Goal: Task Accomplishment & Management: Complete application form

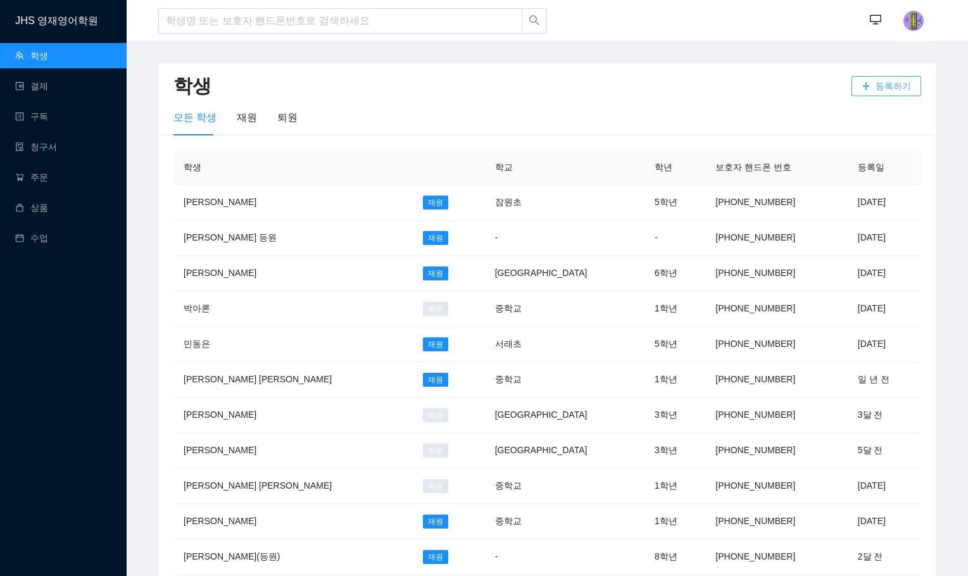
click at [871, 89] on icon "plus" at bounding box center [866, 86] width 9 height 9
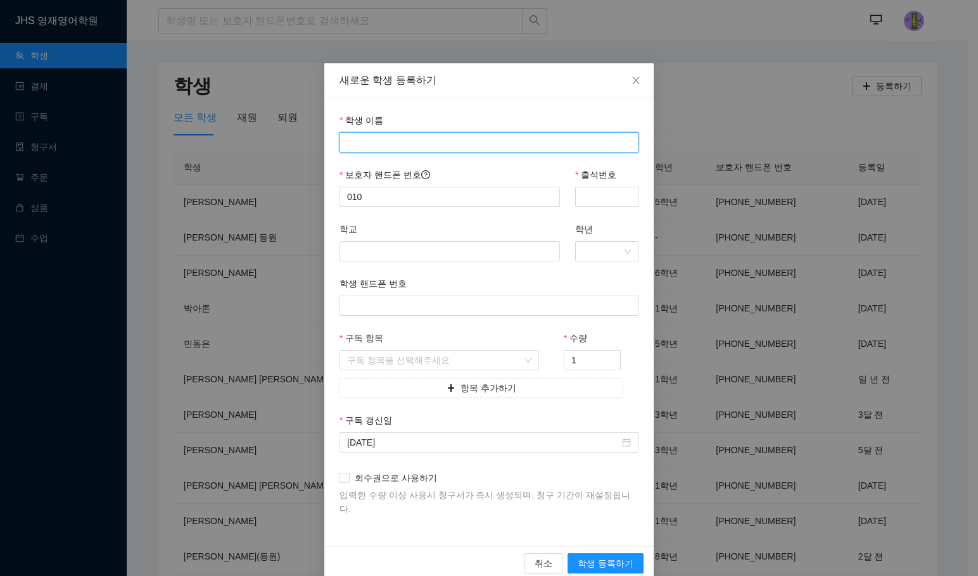
click at [391, 150] on input "학생 이름" at bounding box center [488, 142] width 299 height 20
type input "[PERSON_NAME] [PERSON_NAME]"
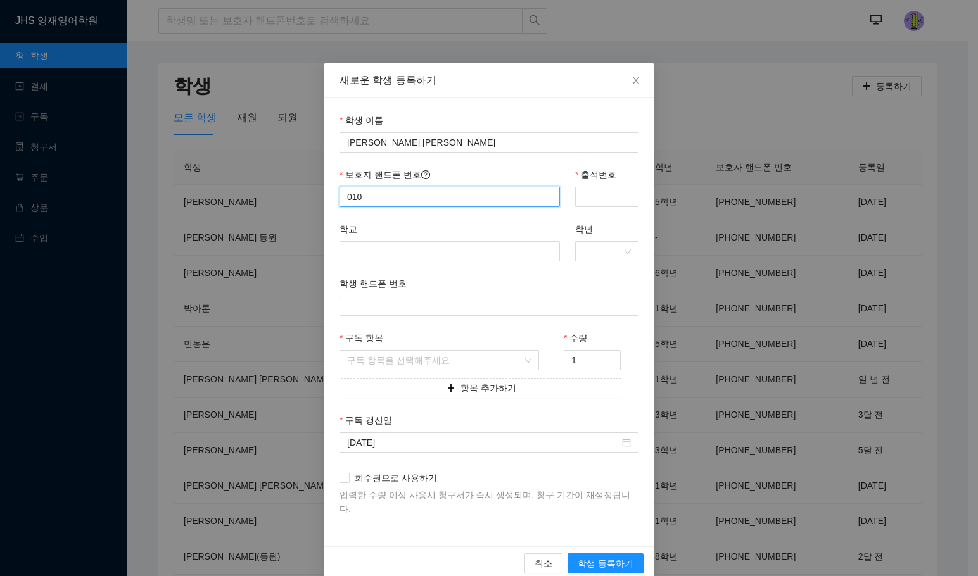
click at [379, 197] on input "010" at bounding box center [449, 197] width 220 height 20
type input "01049197179"
click at [590, 201] on input "출석번호" at bounding box center [606, 197] width 63 height 20
type input "7179"
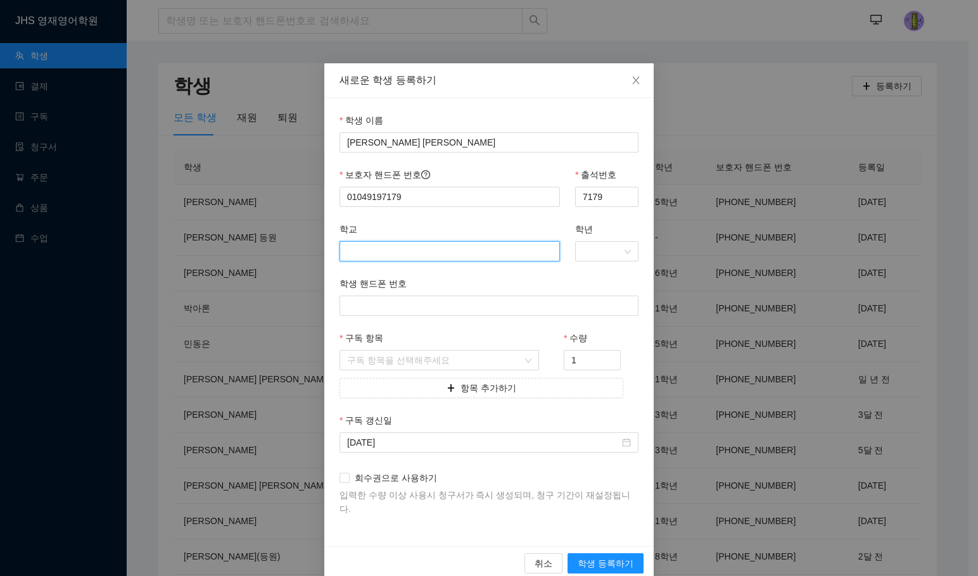
click at [412, 251] on input "학교" at bounding box center [449, 251] width 220 height 20
type input "t"
type input "서초"
click at [607, 253] on input "학년" at bounding box center [602, 251] width 39 height 19
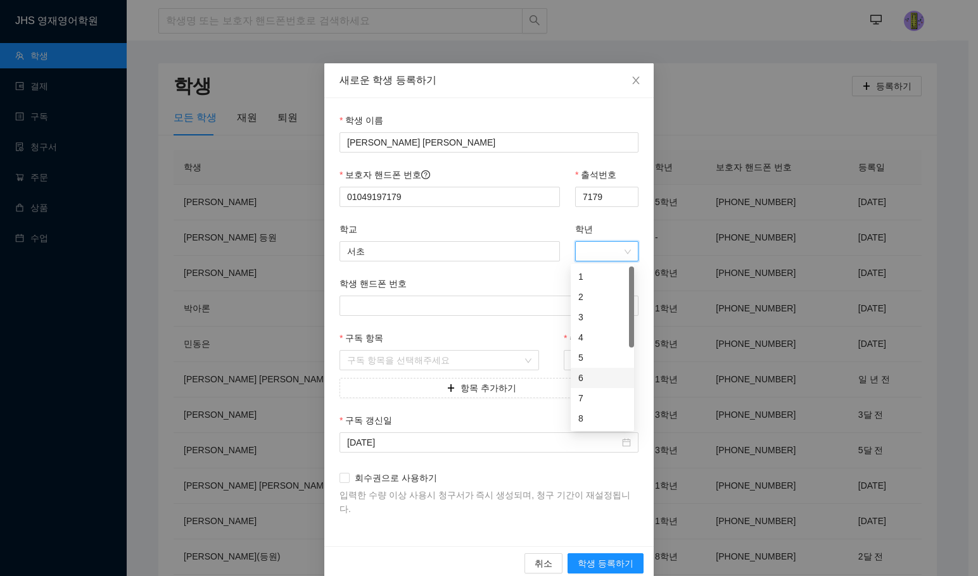
click at [587, 372] on div "6" at bounding box center [602, 378] width 48 height 14
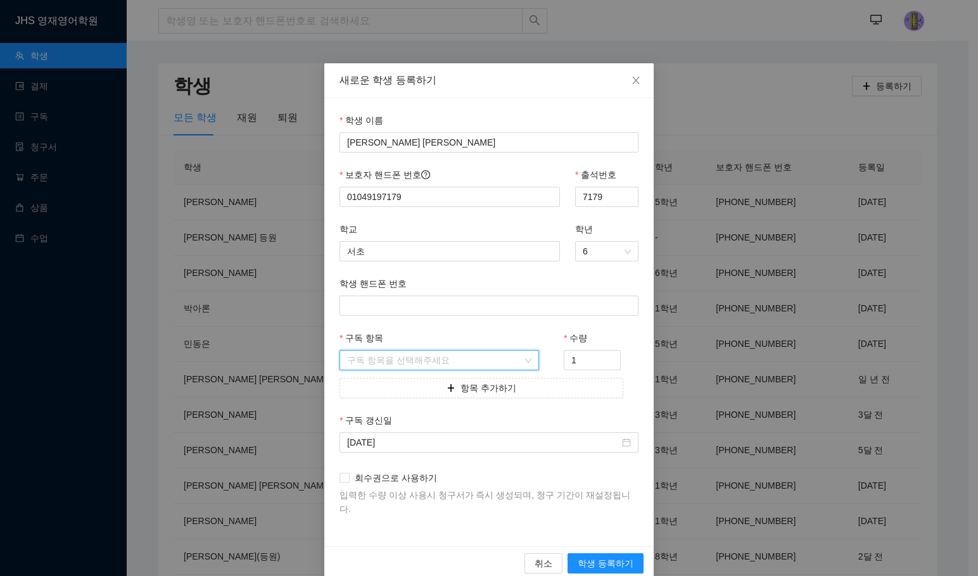
click at [410, 354] on input "구독 항목" at bounding box center [434, 360] width 175 height 19
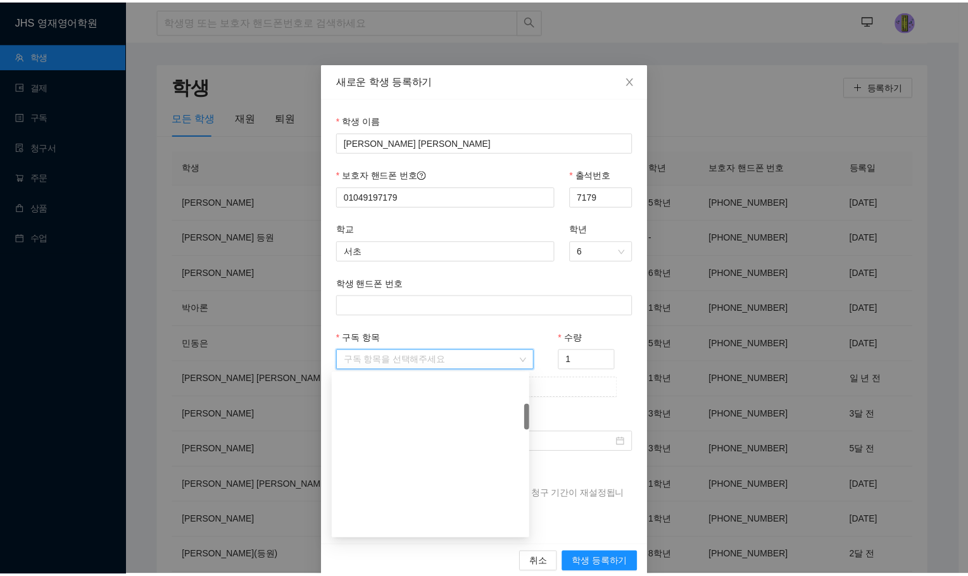
scroll to position [253, 0]
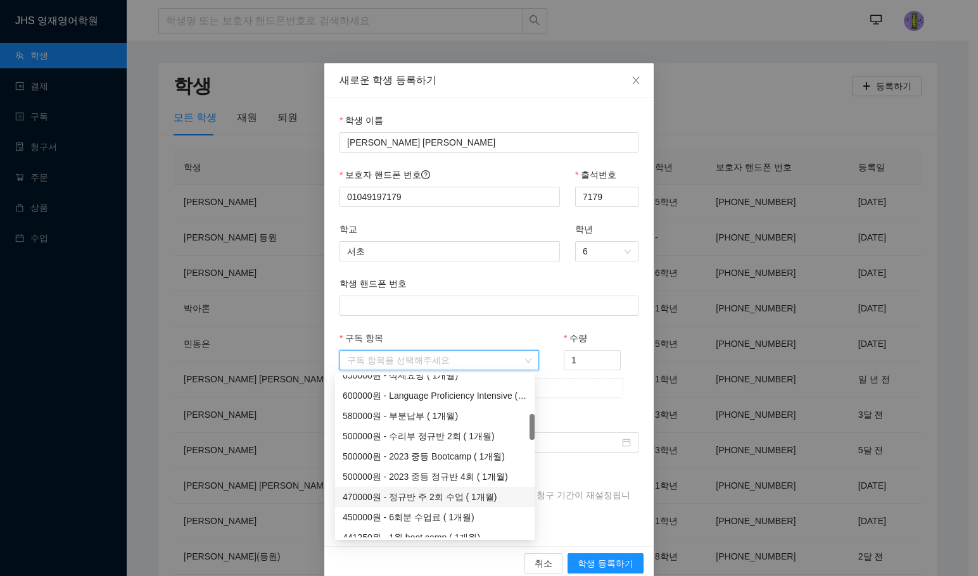
click at [438, 492] on div "470000원 - 정규반 주 2회 수업 ( 1개월)" at bounding box center [435, 497] width 184 height 14
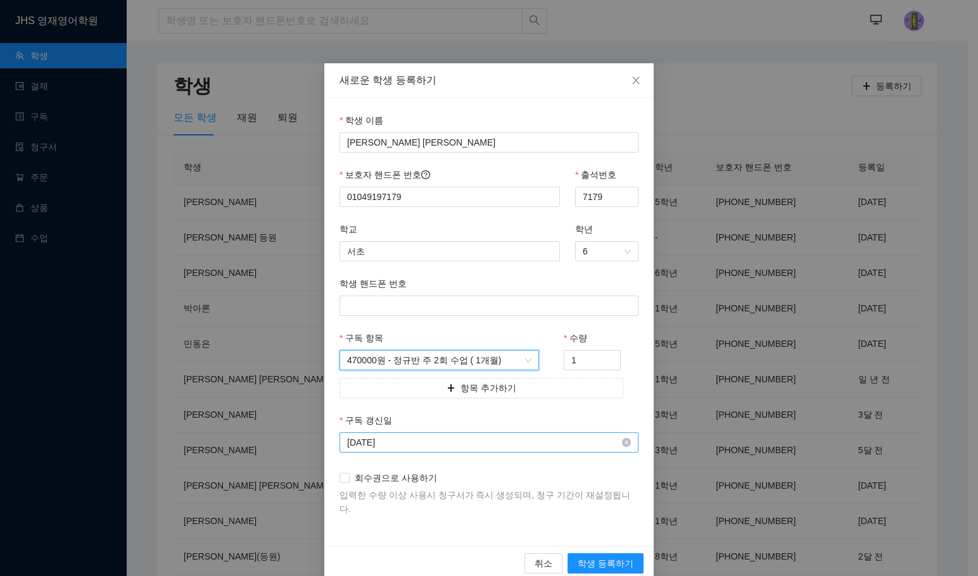
click at [402, 445] on input "[DATE]" at bounding box center [483, 443] width 272 height 14
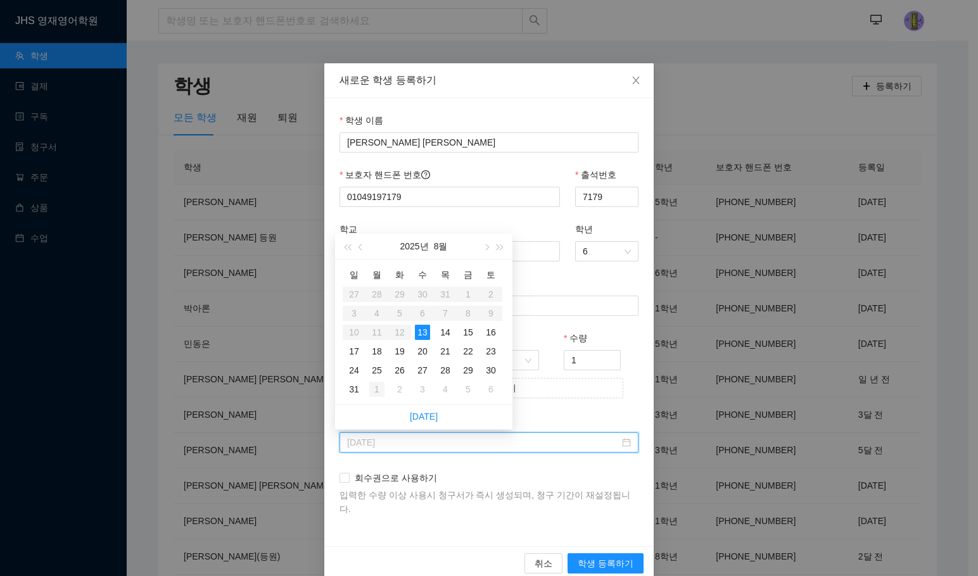
type input "[DATE]"
click at [379, 385] on div "1" at bounding box center [376, 389] width 15 height 15
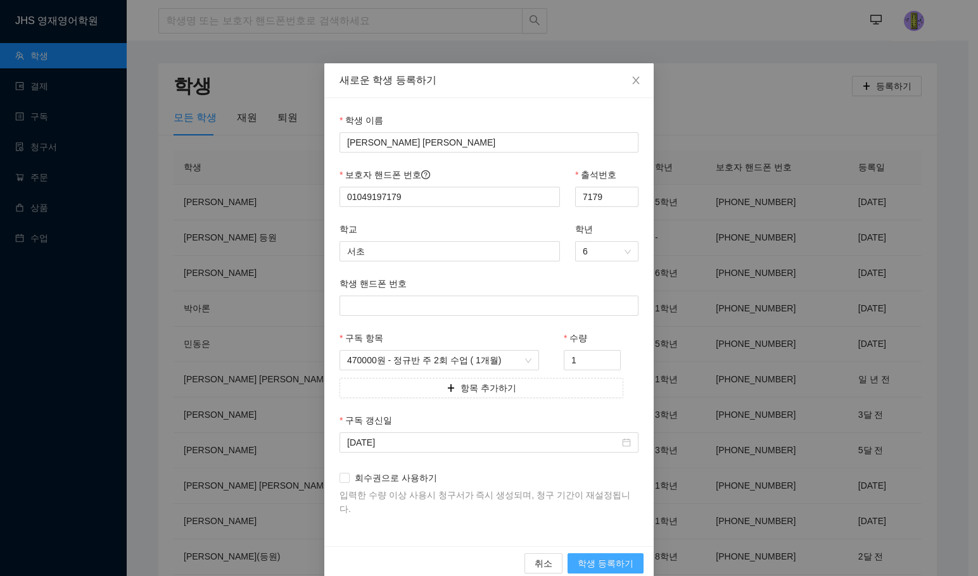
click at [614, 557] on span "학생 등록하기" at bounding box center [606, 564] width 56 height 14
click at [416, 128] on div "학생 이름" at bounding box center [488, 122] width 299 height 19
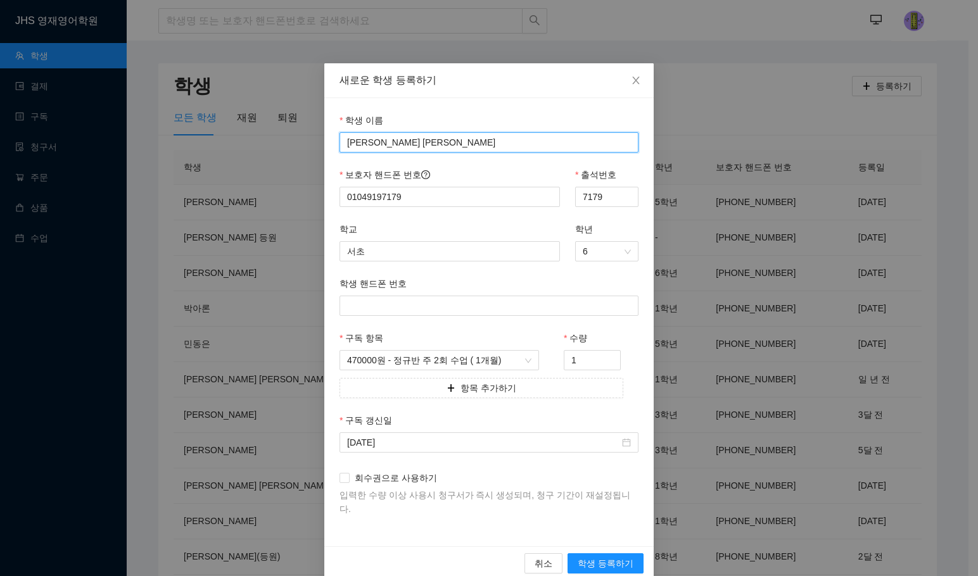
click at [404, 141] on input "[PERSON_NAME] [PERSON_NAME]" at bounding box center [488, 142] width 299 height 20
click at [619, 80] on span "Close" at bounding box center [635, 80] width 35 height 35
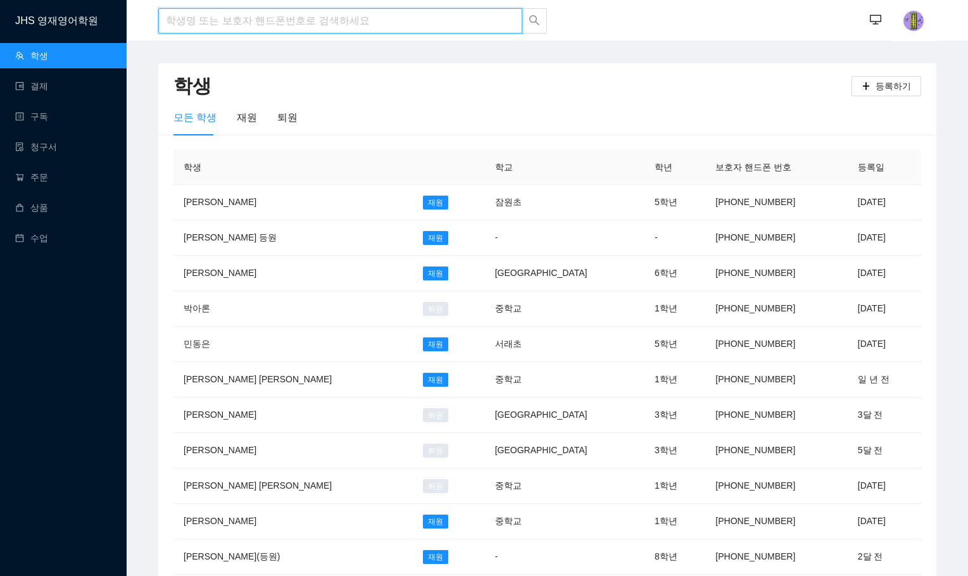
click at [188, 22] on input "search" at bounding box center [340, 20] width 364 height 25
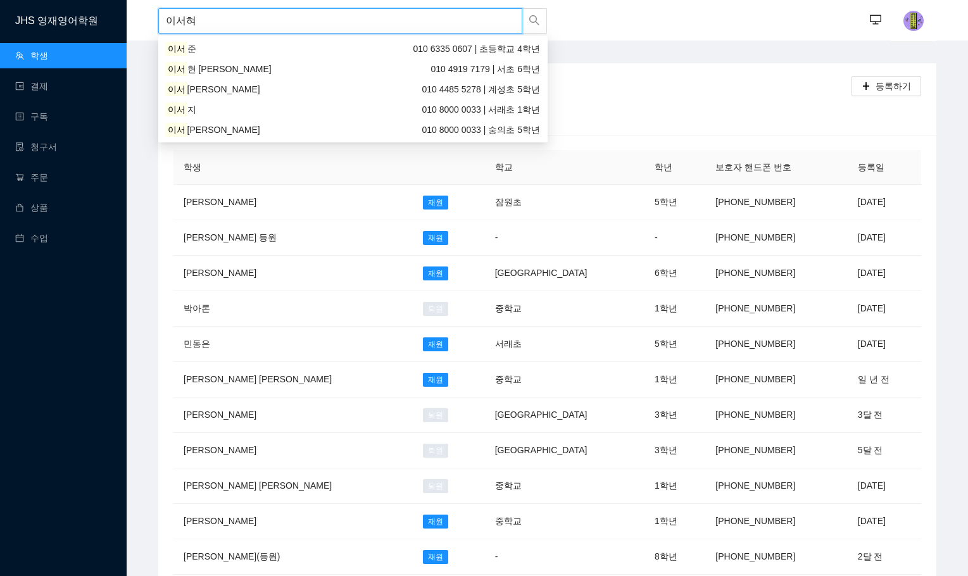
type input "[PERSON_NAME]"
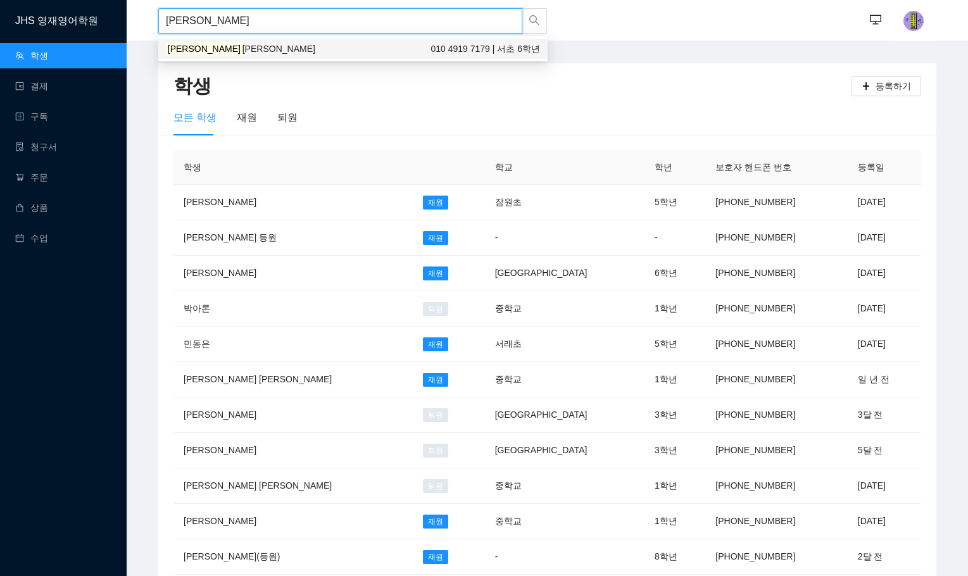
click at [242, 57] on div "[PERSON_NAME] [PERSON_NAME] 010 4919 7179 | 서초 6학년" at bounding box center [353, 49] width 390 height 20
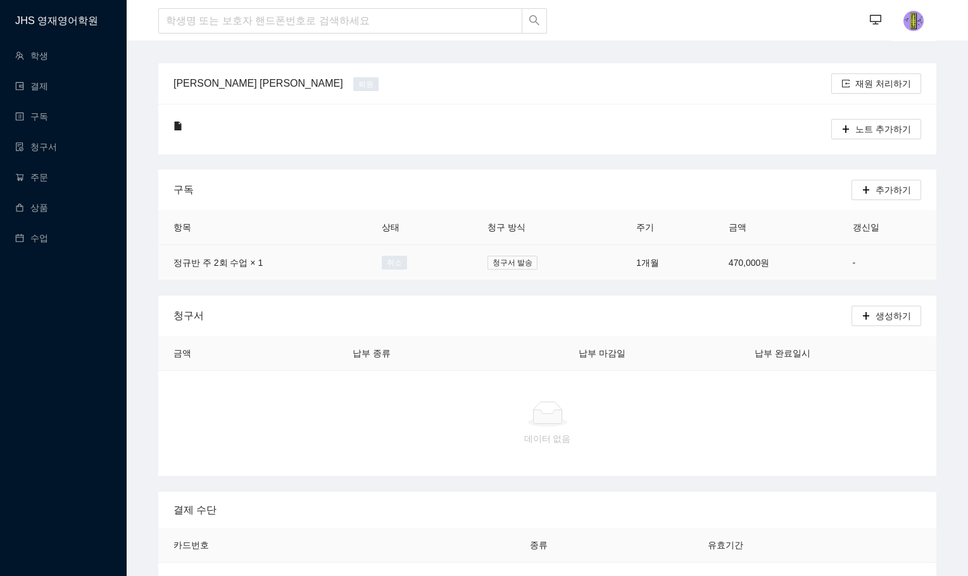
click at [735, 269] on td "470,000원" at bounding box center [776, 262] width 124 height 35
click at [621, 254] on td "1개월" at bounding box center [667, 262] width 92 height 35
click at [897, 183] on span "추가하기" at bounding box center [893, 190] width 35 height 14
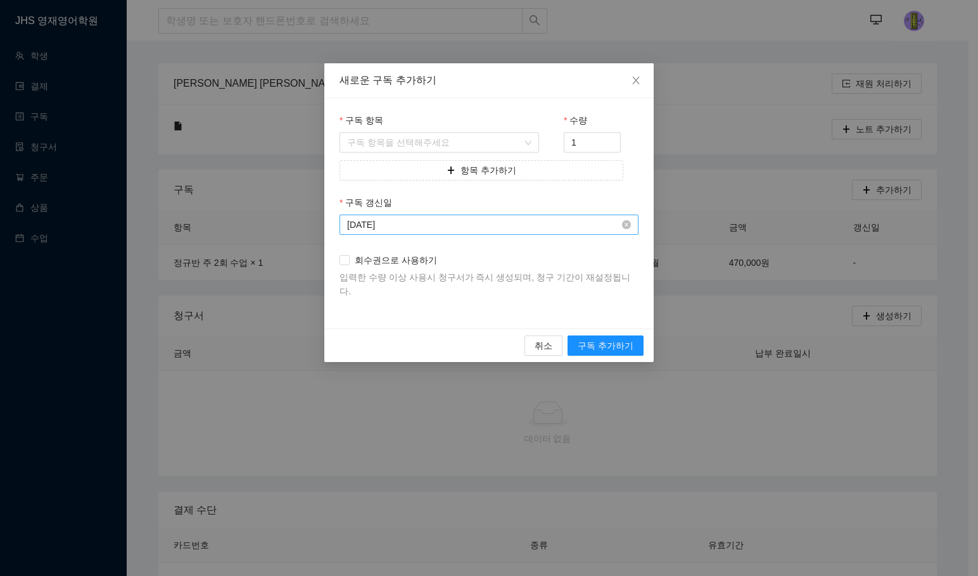
click at [448, 222] on input "[DATE]" at bounding box center [483, 225] width 272 height 14
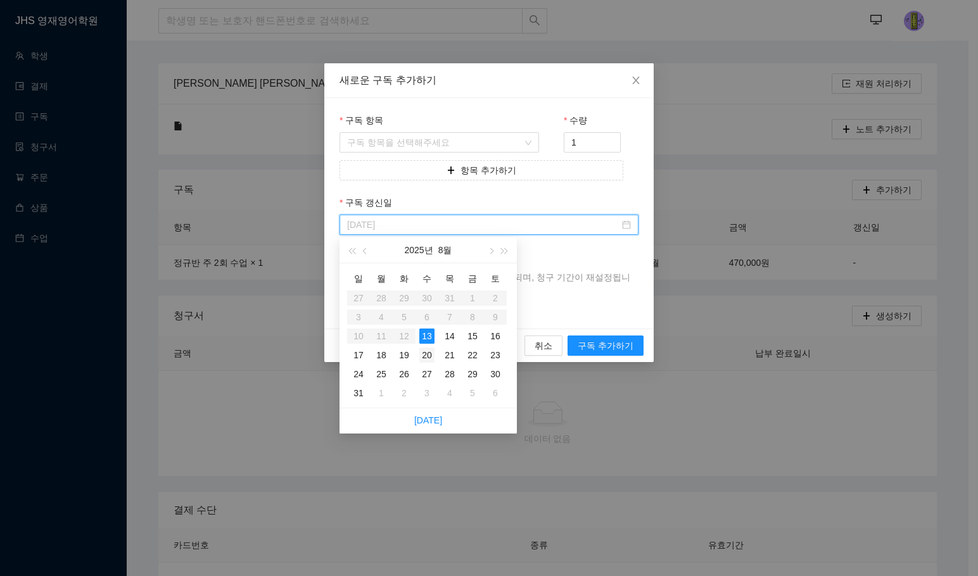
click at [426, 354] on div "20" at bounding box center [426, 355] width 15 height 15
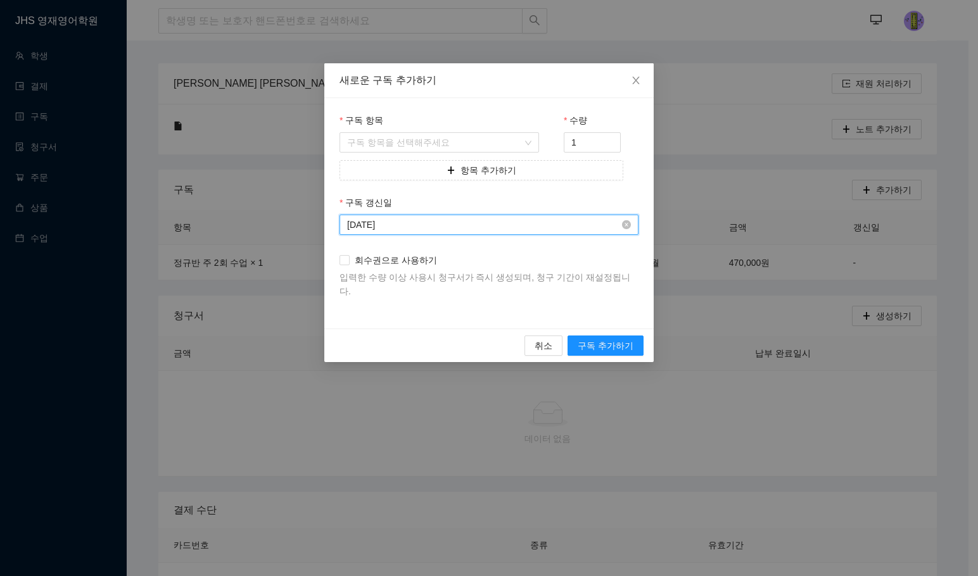
click at [456, 222] on input "[DATE]" at bounding box center [483, 225] width 272 height 14
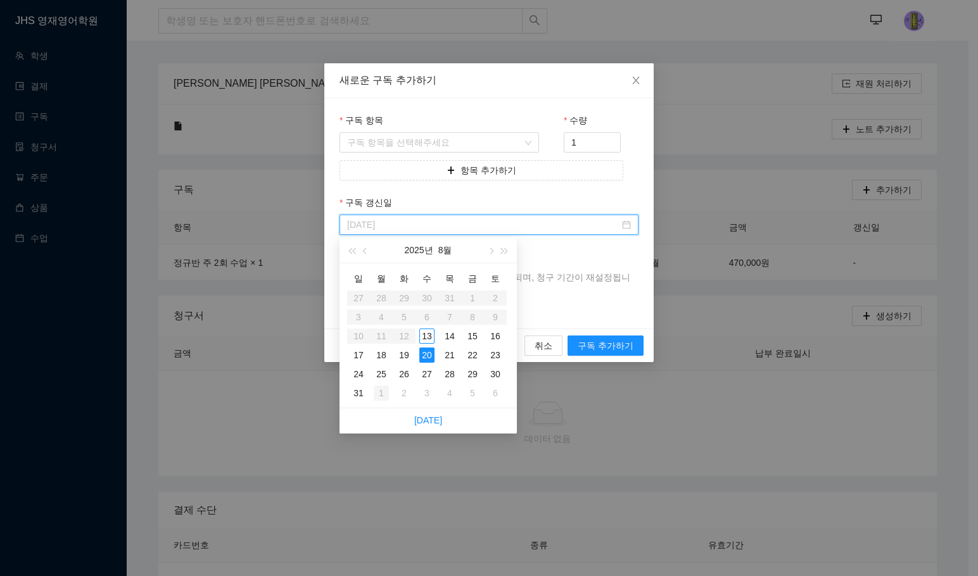
type input "[DATE]"
click at [377, 387] on div "1" at bounding box center [381, 393] width 15 height 15
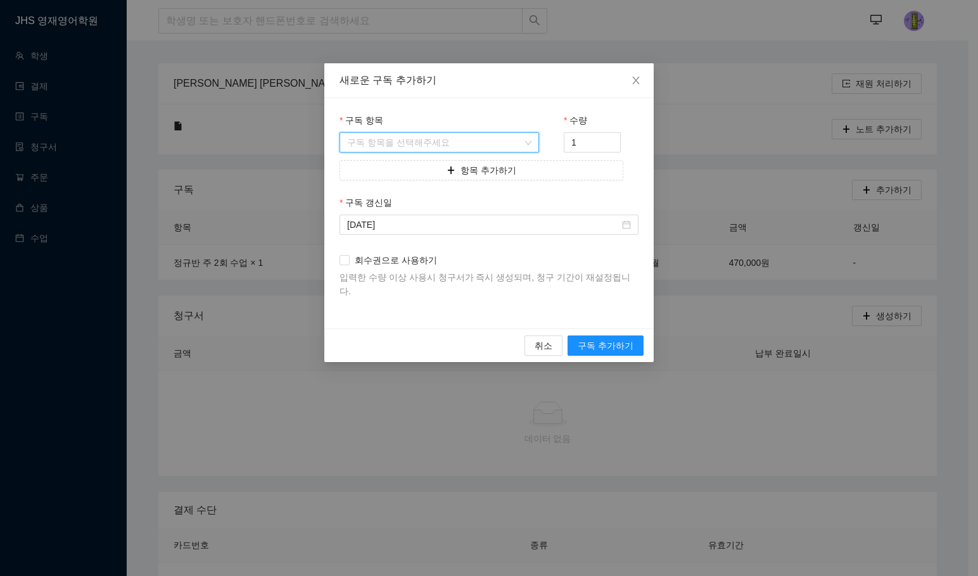
click at [455, 139] on input "구독 항목" at bounding box center [434, 142] width 175 height 19
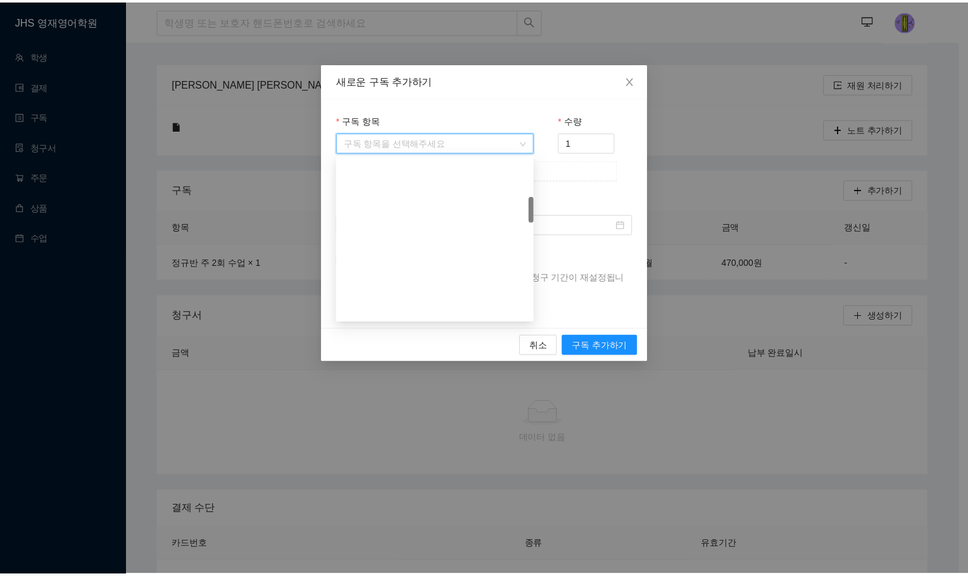
scroll to position [317, 0]
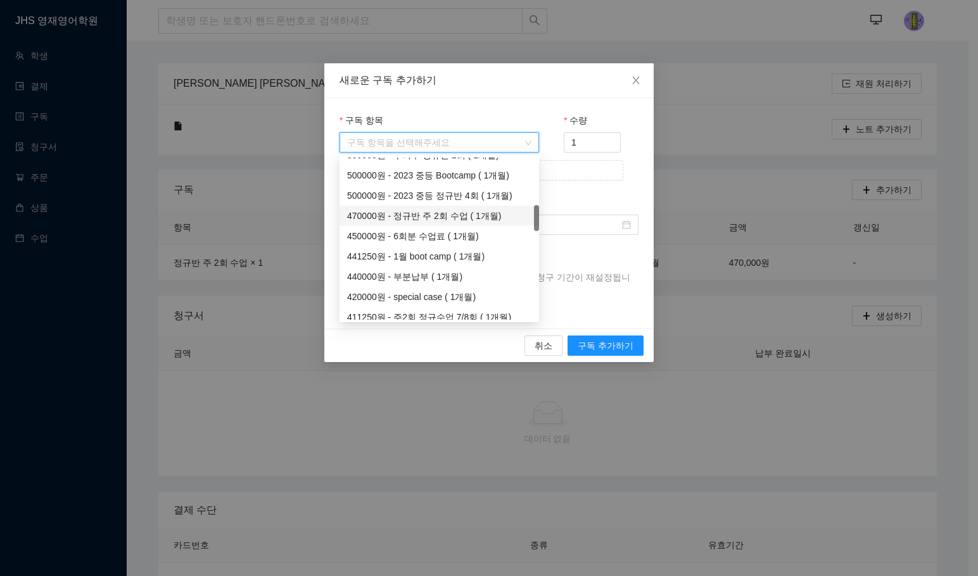
click at [422, 219] on div "470000원 - 정규반 주 2회 수업 ( 1개월)" at bounding box center [439, 216] width 184 height 14
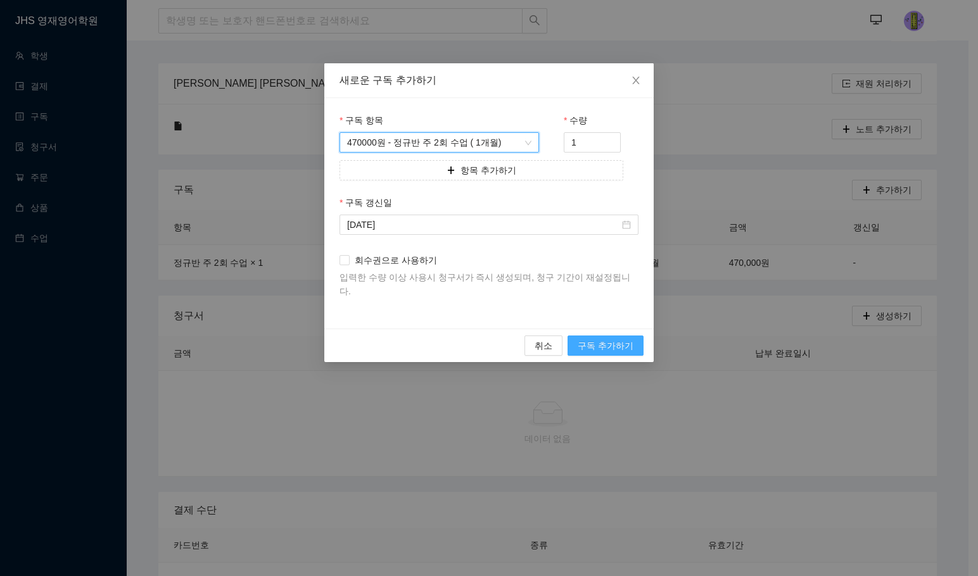
click at [599, 339] on span "구독 추가하기" at bounding box center [606, 346] width 56 height 14
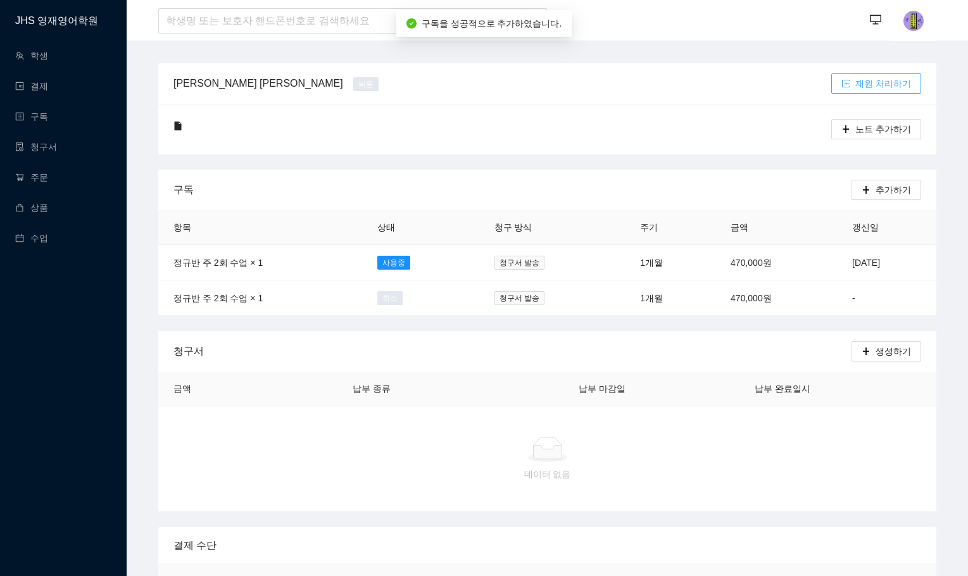
click at [890, 76] on button "재원 처리하기" at bounding box center [877, 83] width 90 height 20
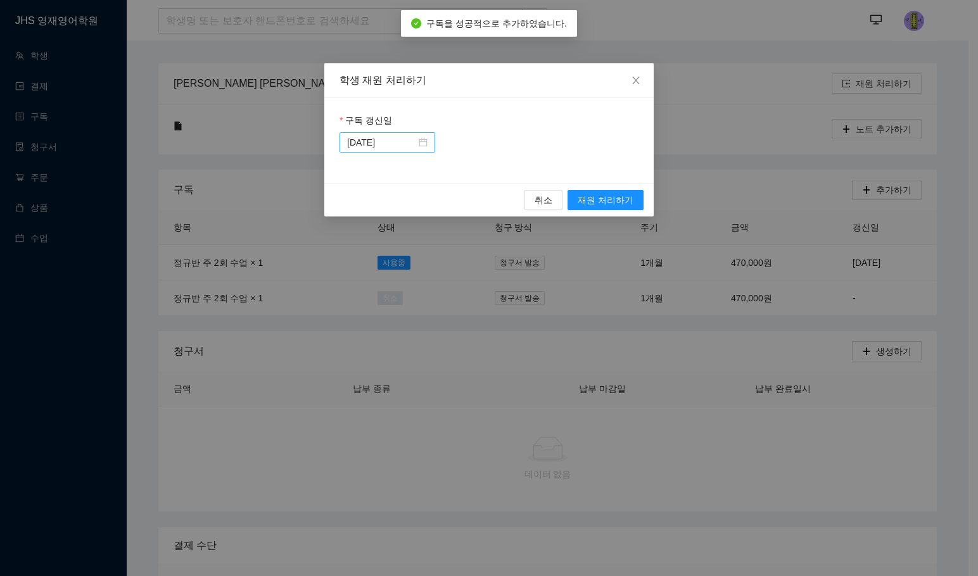
click at [368, 133] on div "[DATE]" at bounding box center [387, 142] width 96 height 20
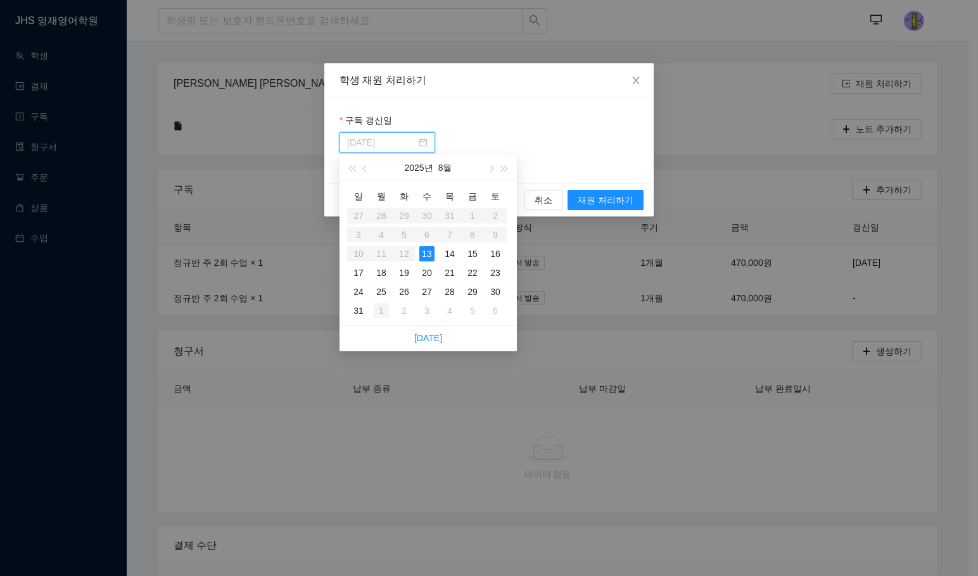
type input "[DATE]"
click at [384, 310] on div "1" at bounding box center [381, 310] width 15 height 15
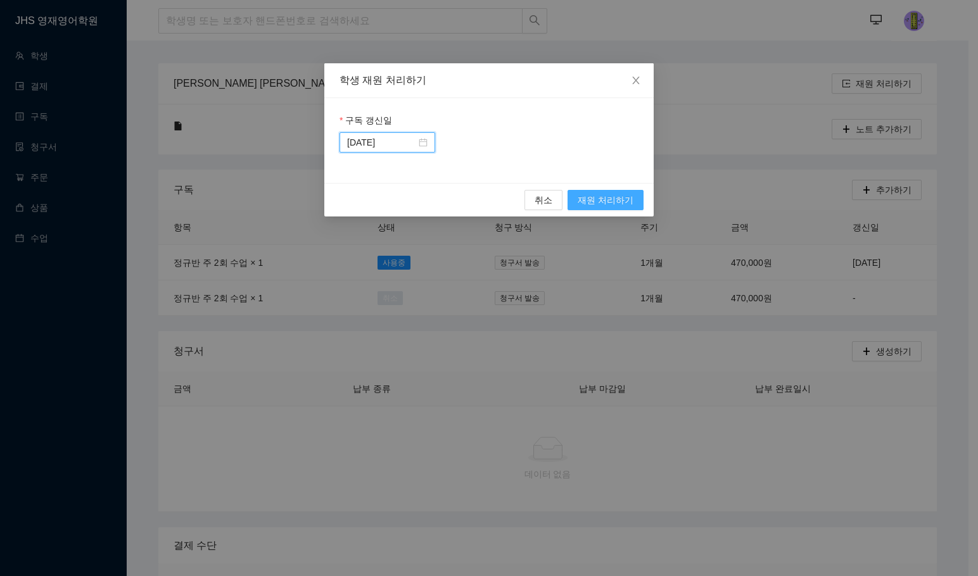
click at [604, 198] on span "재원 처리하기" at bounding box center [606, 200] width 56 height 14
